Goal: Task Accomplishment & Management: Use online tool/utility

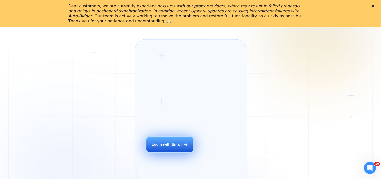
click at [164, 152] on button "Login with Email" at bounding box center [169, 144] width 47 height 15
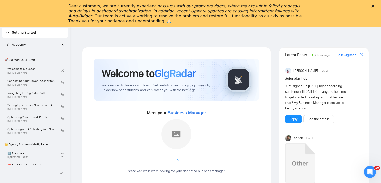
click at [375, 7] on polygon "Close" at bounding box center [373, 6] width 3 height 3
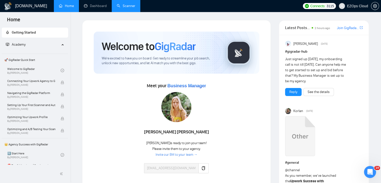
click at [133, 4] on link "Scanner" at bounding box center [126, 6] width 19 height 4
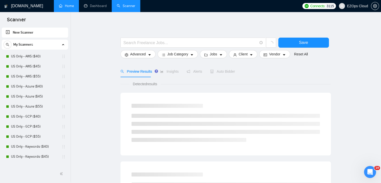
click at [62, 6] on link "Home" at bounding box center [66, 6] width 15 height 4
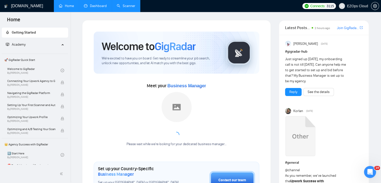
click at [92, 4] on link "Dashboard" at bounding box center [95, 6] width 23 height 4
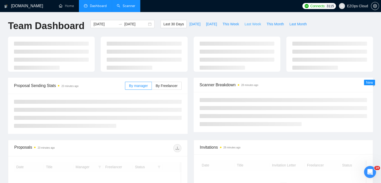
click at [245, 22] on span "Last Week" at bounding box center [253, 24] width 17 height 6
type input "2025-08-18"
type input "2025-08-24"
click at [264, 23] on button "This Month" at bounding box center [275, 24] width 23 height 8
type input "2025-08-01"
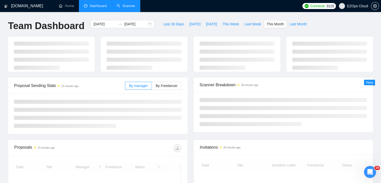
type input "2025-08-31"
click at [234, 23] on span "This Week" at bounding box center [231, 24] width 17 height 6
type input "2025-08-25"
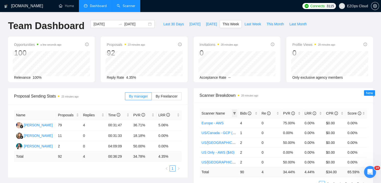
click at [234, 112] on icon "filter" at bounding box center [234, 113] width 3 height 3
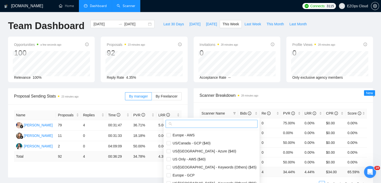
click at [217, 121] on span at bounding box center [212, 124] width 92 height 8
click at [218, 123] on input "text" at bounding box center [213, 124] width 81 height 6
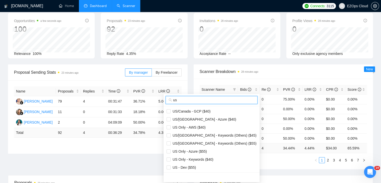
scroll to position [50, 0]
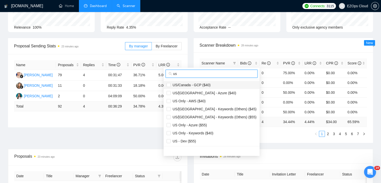
type input "us"
click at [202, 83] on span "US/Canada - GCP ($40)" at bounding box center [191, 85] width 40 height 4
checkbox input "true"
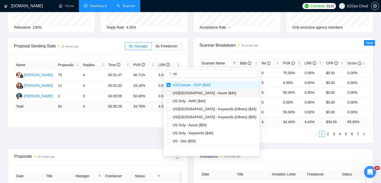
click at [205, 92] on span "US/Canada - Azure ($40)" at bounding box center [204, 93] width 66 height 4
checkbox input "true"
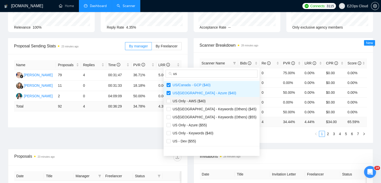
click at [204, 102] on span "US Only - AWS ($40)" at bounding box center [212, 101] width 90 height 6
checkbox input "true"
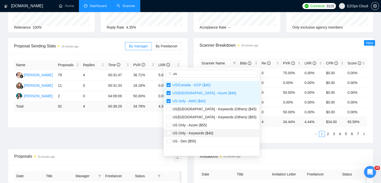
click at [202, 129] on li "US Only - Keywords ($40)" at bounding box center [212, 133] width 96 height 8
checkbox input "true"
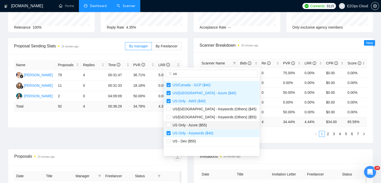
click at [199, 124] on span "US Only - Azure ($55)" at bounding box center [189, 125] width 36 height 4
checkbox input "true"
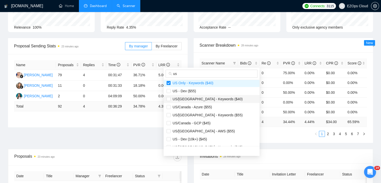
click at [200, 97] on span "US/Canada - Keywords ($40)" at bounding box center [207, 99] width 72 height 4
checkbox input "true"
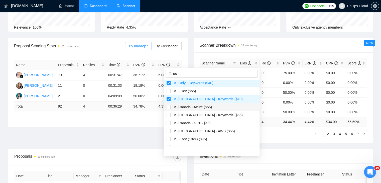
click at [203, 103] on li "US/Canada - Azure ($55)" at bounding box center [212, 107] width 96 height 8
checkbox input "true"
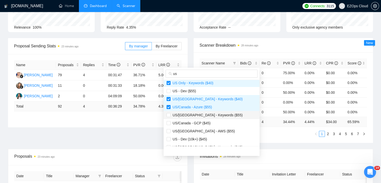
click at [207, 113] on span "US/Canada - Keywords ($55)" at bounding box center [207, 115] width 72 height 4
checkbox input "true"
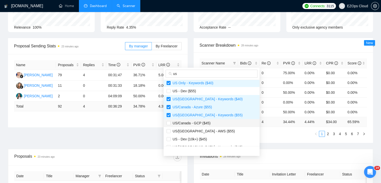
click at [207, 124] on span "US/Canada - GCP ($45)" at bounding box center [191, 123] width 40 height 4
checkbox input "true"
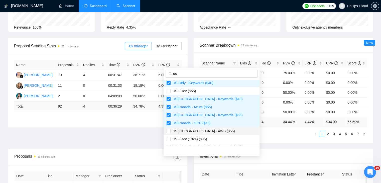
click at [209, 128] on li "US/Canada - AWS ($55)" at bounding box center [212, 131] width 96 height 8
checkbox input "true"
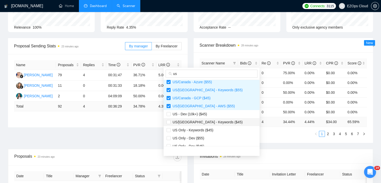
click at [204, 120] on span "US/Canada - Keywords ($45)" at bounding box center [207, 122] width 72 height 4
checkbox input "true"
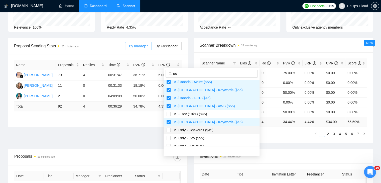
click at [209, 129] on span "US Only - Keywords ($45)" at bounding box center [192, 130] width 43 height 4
checkbox input "true"
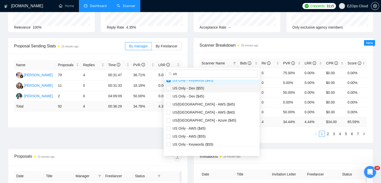
scroll to position [125, 0]
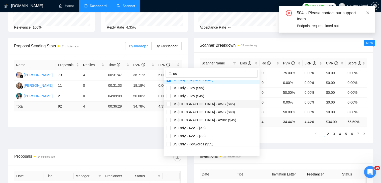
click at [202, 103] on span "US/Canada - AWS ($45)" at bounding box center [203, 104] width 64 height 4
checkbox input "true"
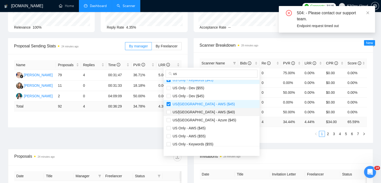
click at [207, 111] on span "US/Canada - AWS ($40)" at bounding box center [203, 112] width 64 height 4
checkbox input "true"
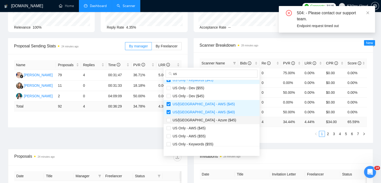
click at [207, 118] on span "US/Canada - Azure ($45)" at bounding box center [204, 120] width 66 height 4
checkbox input "true"
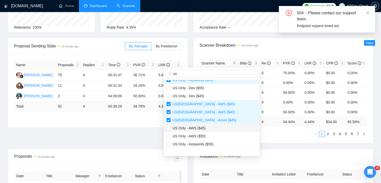
click at [207, 128] on span "US Only - AWS ($45)" at bounding box center [212, 128] width 90 height 6
checkbox input "true"
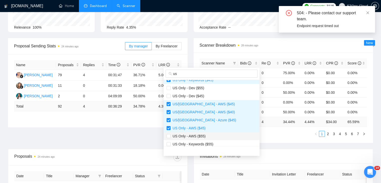
click at [206, 137] on span "US Only - AWS ($55)" at bounding box center [212, 136] width 90 height 6
checkbox input "true"
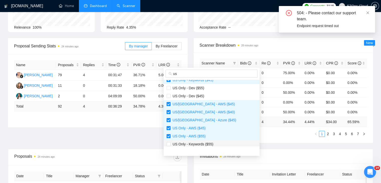
click at [210, 143] on span "US Only - Keywords ($55)" at bounding box center [192, 144] width 43 height 4
checkbox input "true"
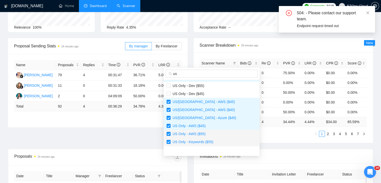
scroll to position [128, 0]
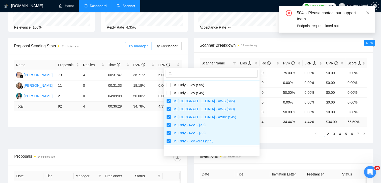
click at [243, 146] on div "Proposal Sending Stats 24 minutes ago By manager By Freelancer Name Proposals R…" at bounding box center [190, 93] width 371 height 111
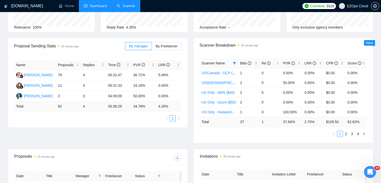
scroll to position [0, 0]
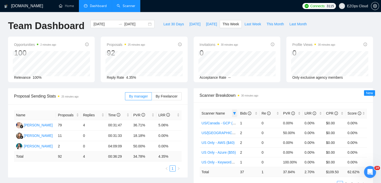
click at [234, 113] on icon "filter" at bounding box center [234, 113] width 3 height 3
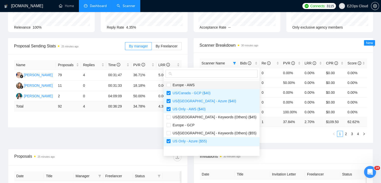
click at [203, 87] on span "Europe - AWS" at bounding box center [212, 85] width 90 height 6
checkbox input "true"
click at [205, 118] on span "US/Canada - Keywords (Others) ($45)" at bounding box center [214, 117] width 86 height 4
checkbox input "true"
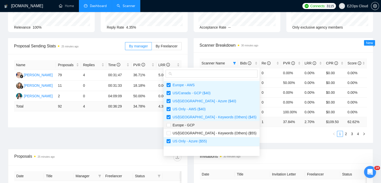
click at [207, 125] on span "Europe - GCP" at bounding box center [212, 125] width 90 height 6
checkbox input "true"
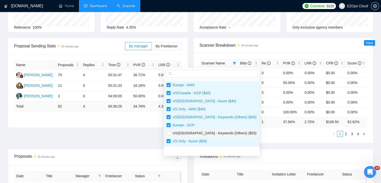
click at [210, 131] on span "US/Canada - Keywords (Others) ($55)" at bounding box center [214, 133] width 86 height 4
checkbox input "true"
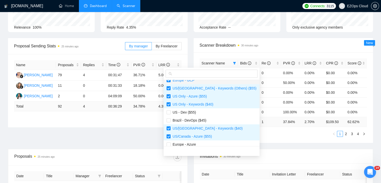
scroll to position [50, 0]
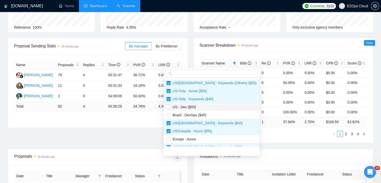
click at [201, 111] on li "US - Dev ($55)" at bounding box center [212, 107] width 96 height 8
checkbox input "true"
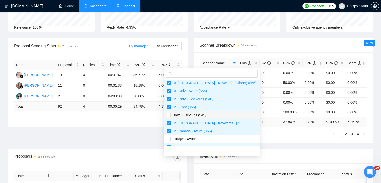
click at [202, 113] on span "Brazil - DevOps ($45)" at bounding box center [189, 115] width 36 height 4
checkbox input "true"
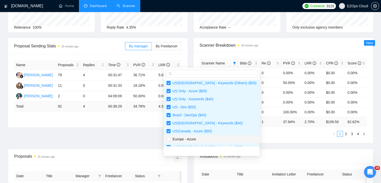
click at [204, 138] on span "Europe - Azure" at bounding box center [212, 139] width 90 height 6
checkbox input "true"
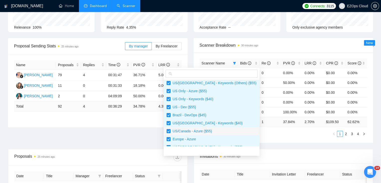
scroll to position [100, 0]
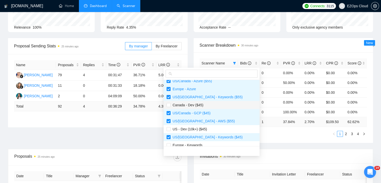
click at [201, 105] on span "Canada - Dev ($45)" at bounding box center [187, 105] width 33 height 4
checkbox input "true"
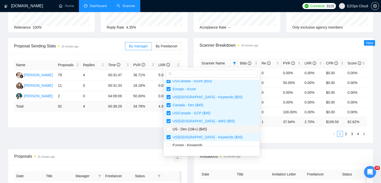
click at [206, 128] on span "US - Dev (10k+) ($45)" at bounding box center [212, 129] width 90 height 6
checkbox input "true"
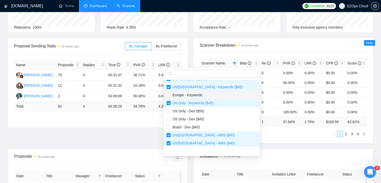
click at [197, 95] on span "Europe - Keywords" at bounding box center [187, 95] width 32 height 4
checkbox input "true"
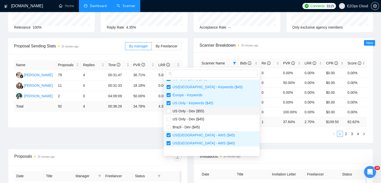
click at [205, 109] on span "US Only - Dev ($55)" at bounding box center [212, 111] width 90 height 6
checkbox input "true"
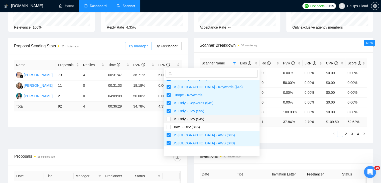
click at [208, 120] on span "US Only - Dev ($45)" at bounding box center [212, 119] width 90 height 6
checkbox input "true"
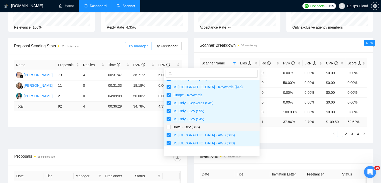
click at [209, 125] on span "Brazil - Dev ($45)" at bounding box center [212, 127] width 90 height 6
checkbox input "true"
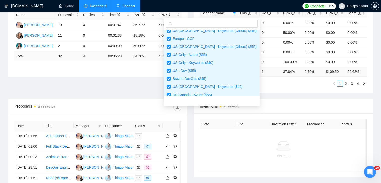
scroll to position [0, 0]
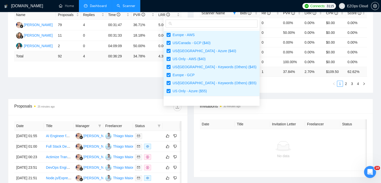
click at [284, 104] on span "Invitations 30 minutes ago" at bounding box center [283, 106] width 167 height 6
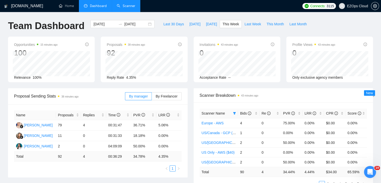
click at [189, 54] on div "Proposals 38 minutes ago 92 2025-08-26 Sent 31 Replied 1 Reply Rate 4.35%" at bounding box center [144, 60] width 93 height 46
